Goal: Task Accomplishment & Management: Manage account settings

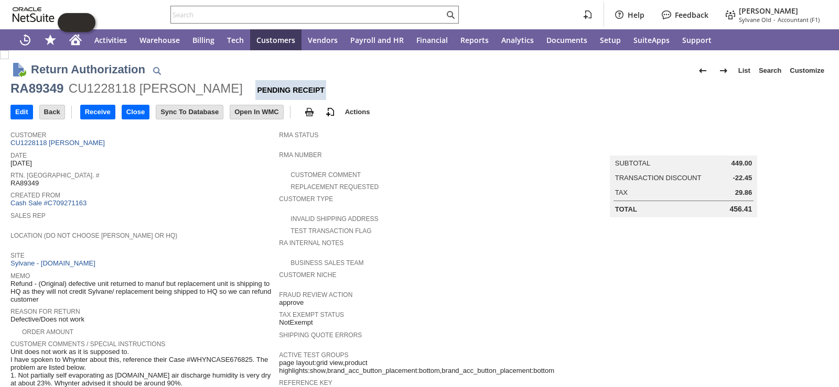
click at [194, 183] on div "Rtn. [GEOGRAPHIC_DATA]. # RA89349" at bounding box center [141, 178] width 263 height 19
click at [200, 195] on span "Created From" at bounding box center [141, 194] width 263 height 10
click at [195, 230] on span "Location (Do Not Choose [PERSON_NAME] or HQ)" at bounding box center [141, 234] width 263 height 10
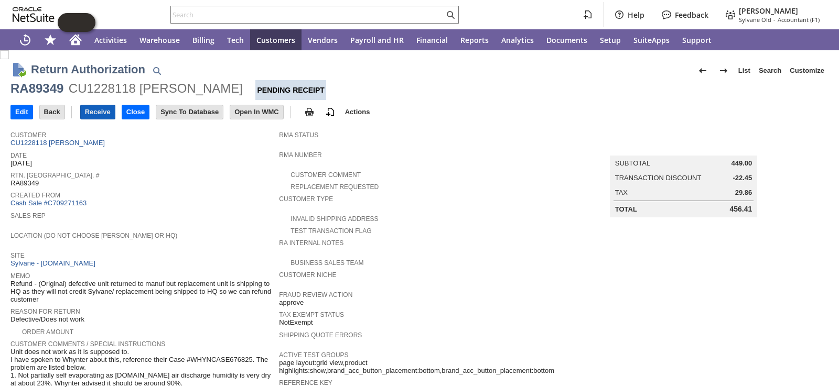
click at [104, 112] on input "Receive" at bounding box center [98, 112] width 34 height 14
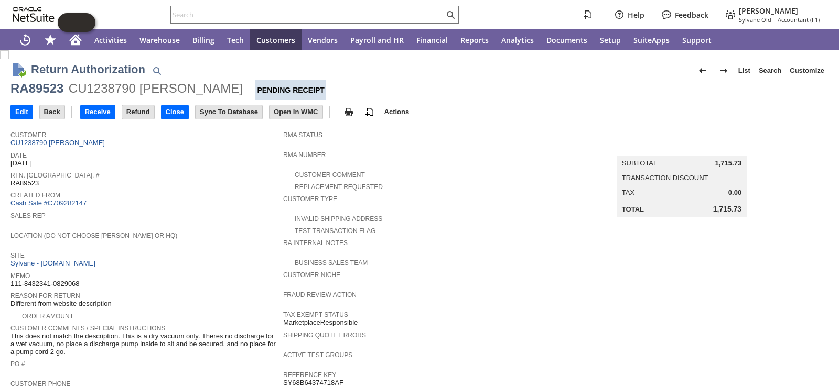
click at [192, 202] on div "Created From Cash Sale #C709282147" at bounding box center [143, 198] width 267 height 19
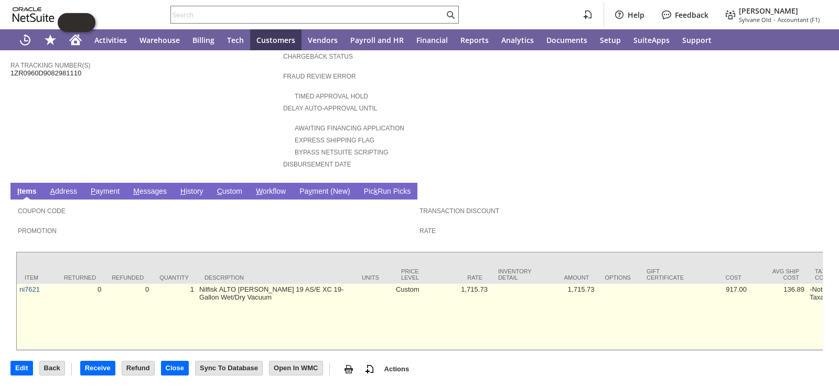
scroll to position [393, 0]
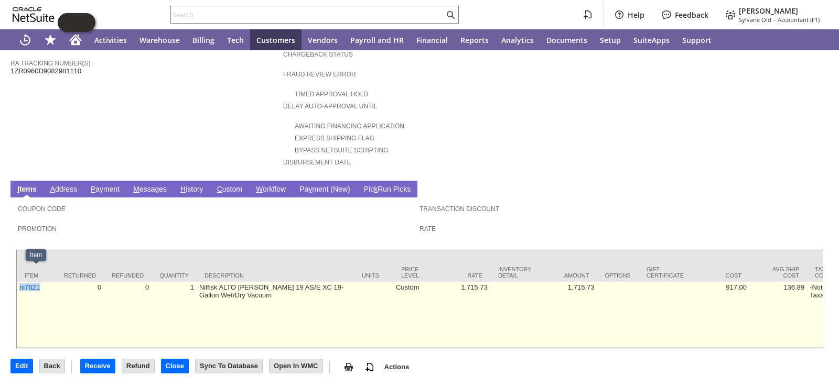
drag, startPoint x: 45, startPoint y: 279, endPoint x: 20, endPoint y: 280, distance: 24.7
click at [20, 282] on td "ni7621" at bounding box center [36, 315] width 39 height 66
copy link "ni7621"
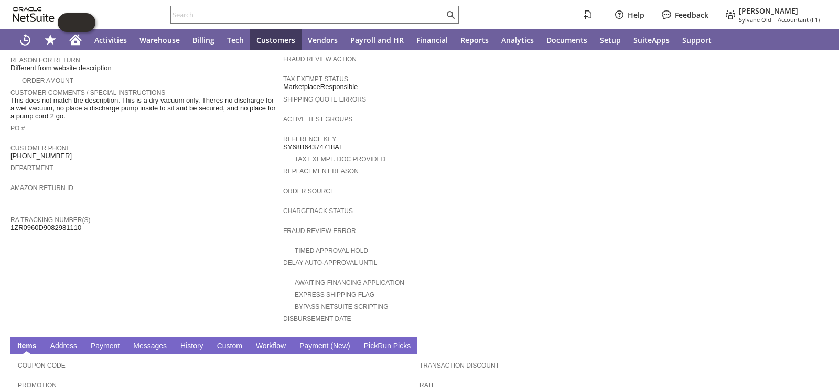
click at [181, 186] on div "Amazon Return ID" at bounding box center [143, 190] width 267 height 19
click at [150, 162] on span "Department" at bounding box center [143, 166] width 267 height 10
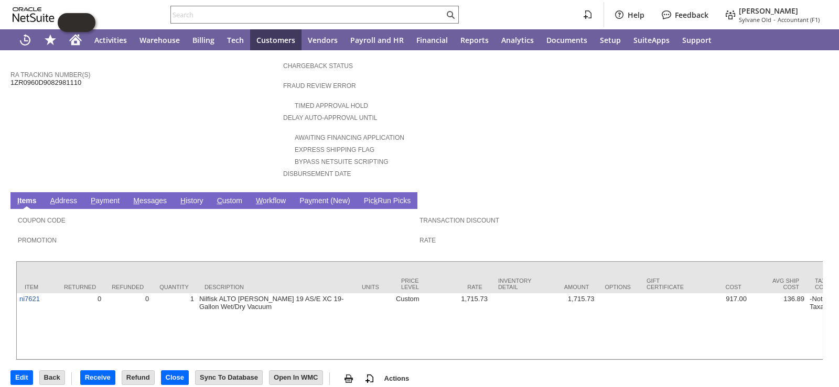
scroll to position [393, 0]
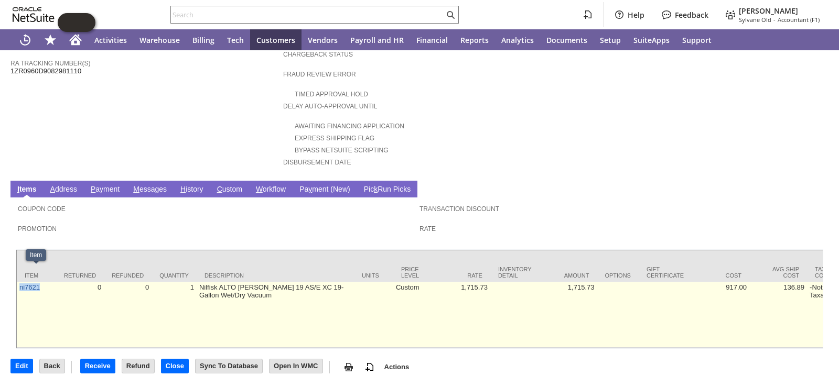
drag, startPoint x: 46, startPoint y: 272, endPoint x: 19, endPoint y: 277, distance: 26.7
click at [19, 282] on td "ni7621" at bounding box center [36, 315] width 39 height 66
copy link "ni7621"
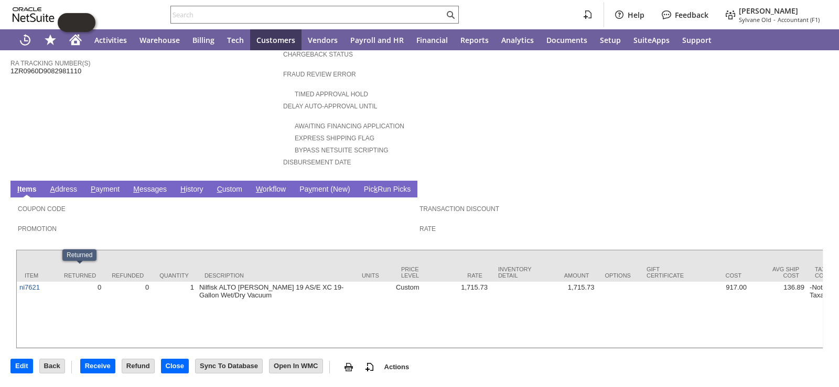
click at [418, 11] on input "text" at bounding box center [307, 14] width 273 height 13
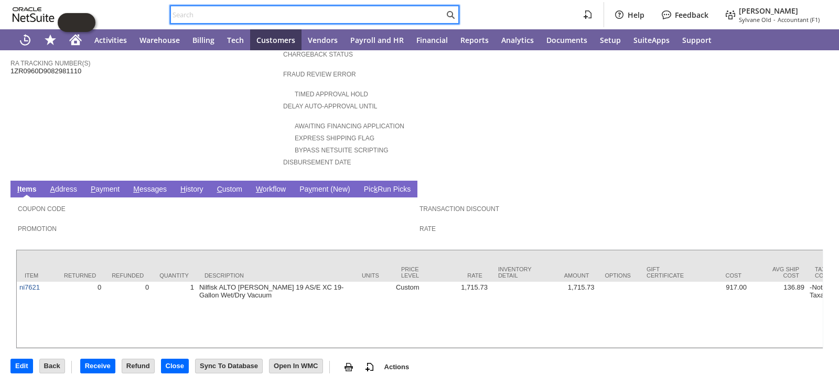
paste input "ni7621"
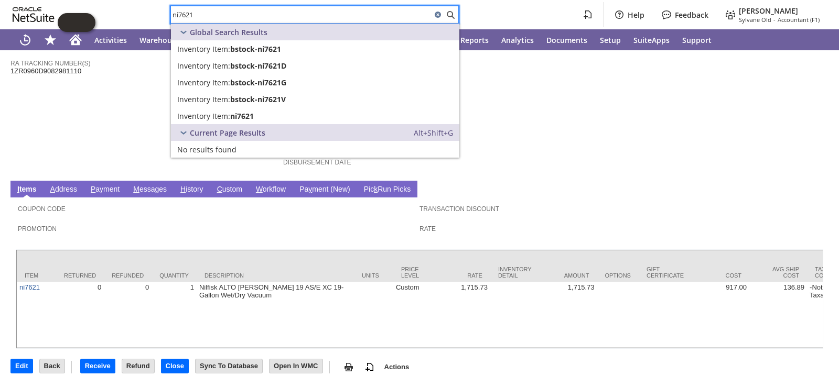
type input "ni7621"
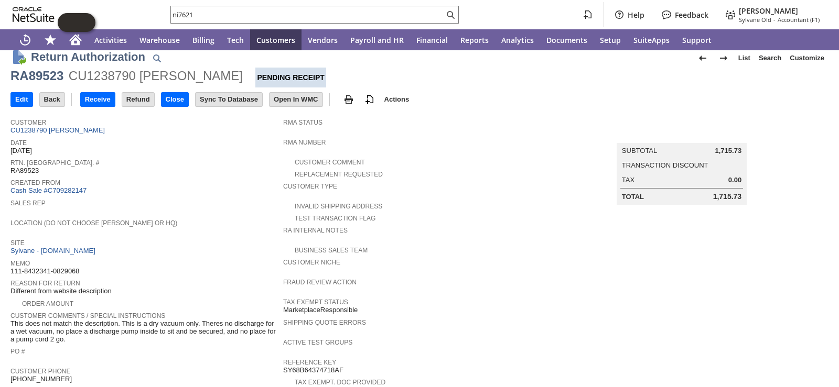
scroll to position [0, 0]
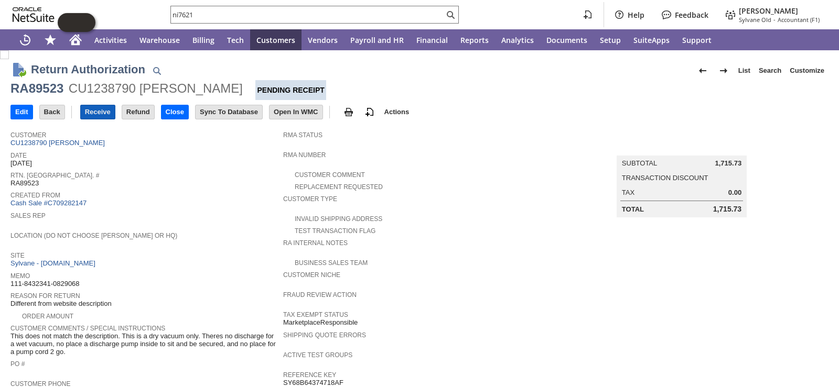
click at [106, 111] on input "Receive" at bounding box center [98, 112] width 34 height 14
